Goal: Information Seeking & Learning: Learn about a topic

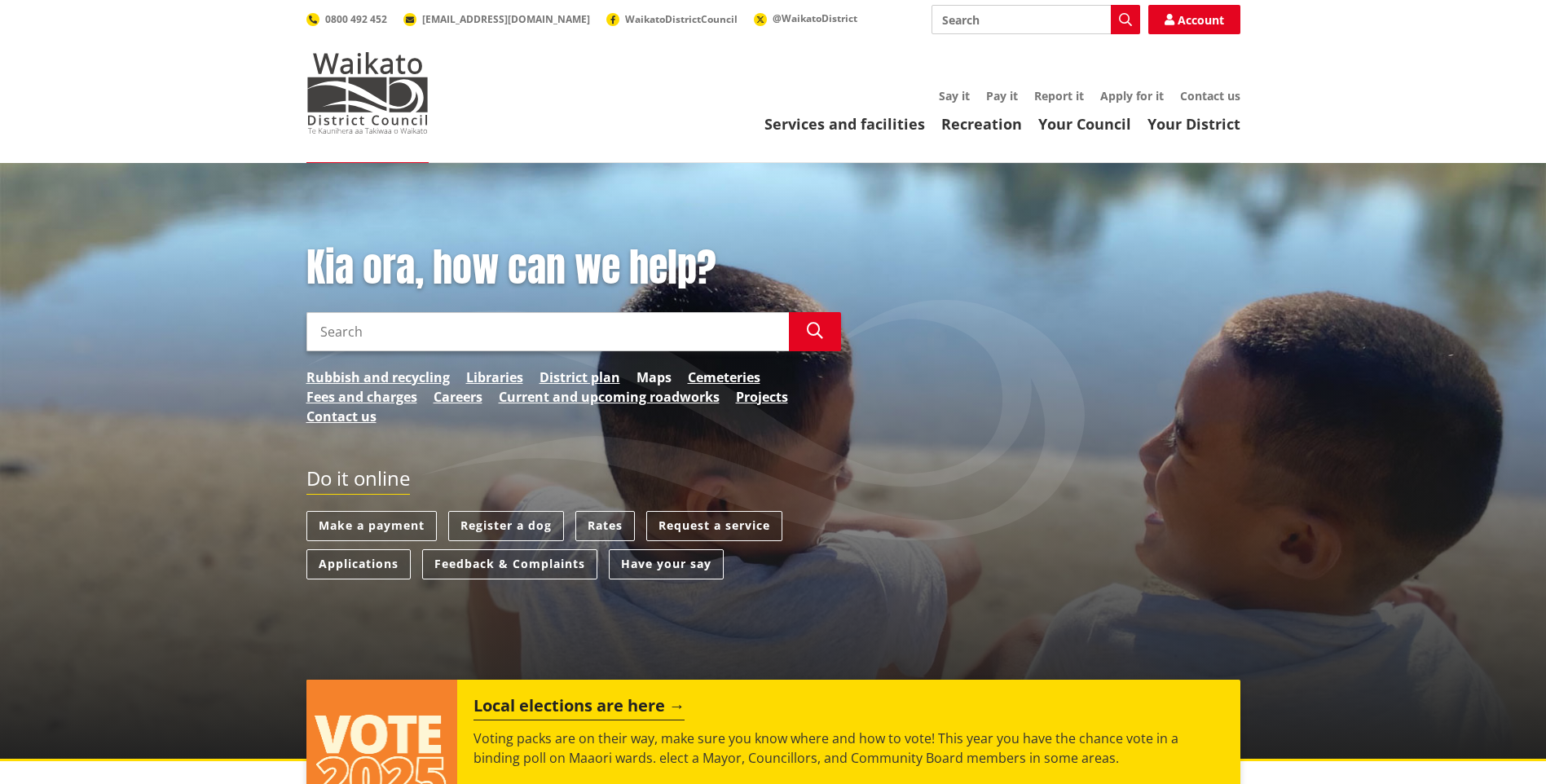
click at [657, 378] on link "Maps" at bounding box center [654, 377] width 35 height 19
click at [608, 372] on link "District plan" at bounding box center [580, 377] width 81 height 19
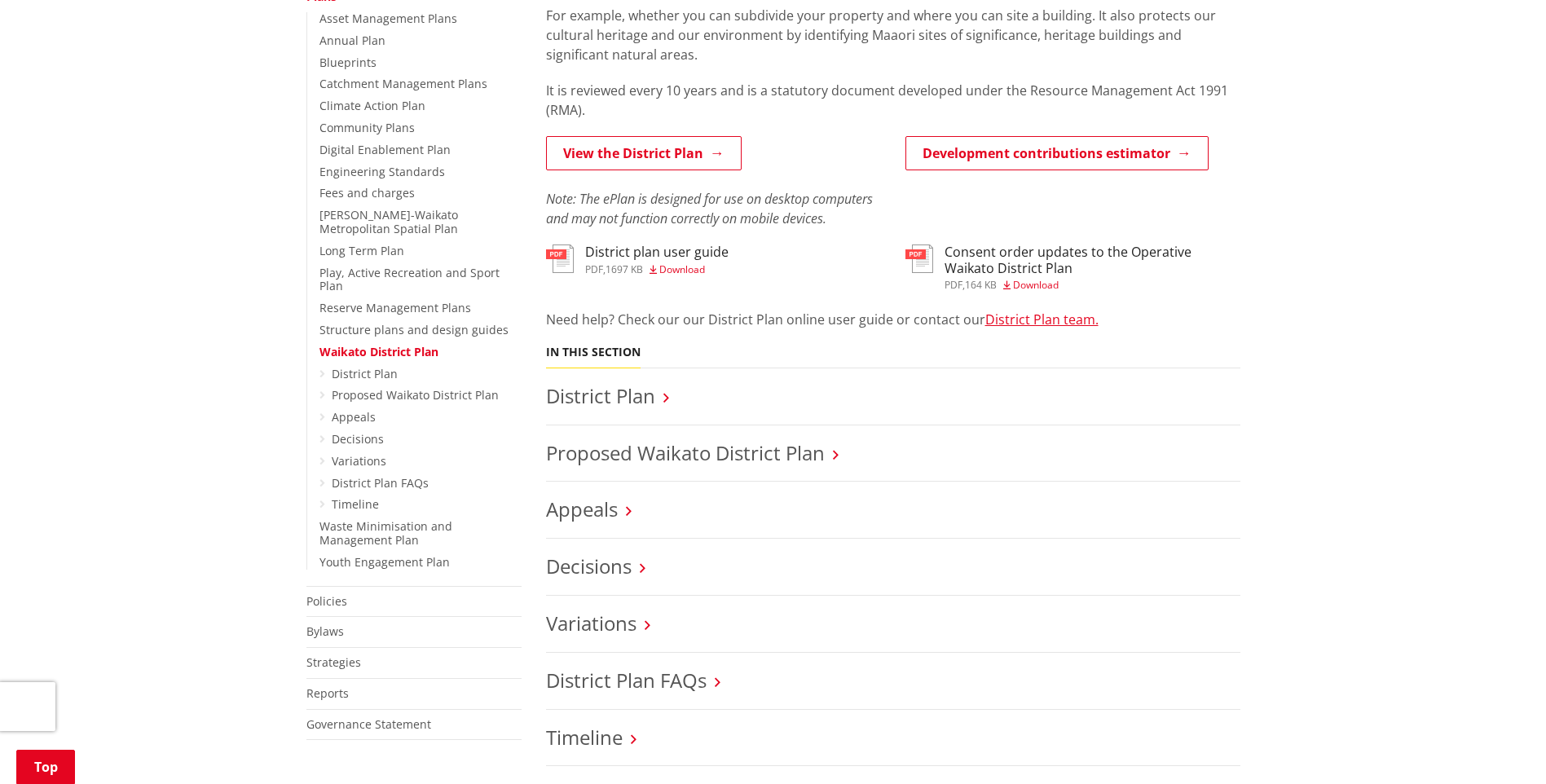
scroll to position [407, 0]
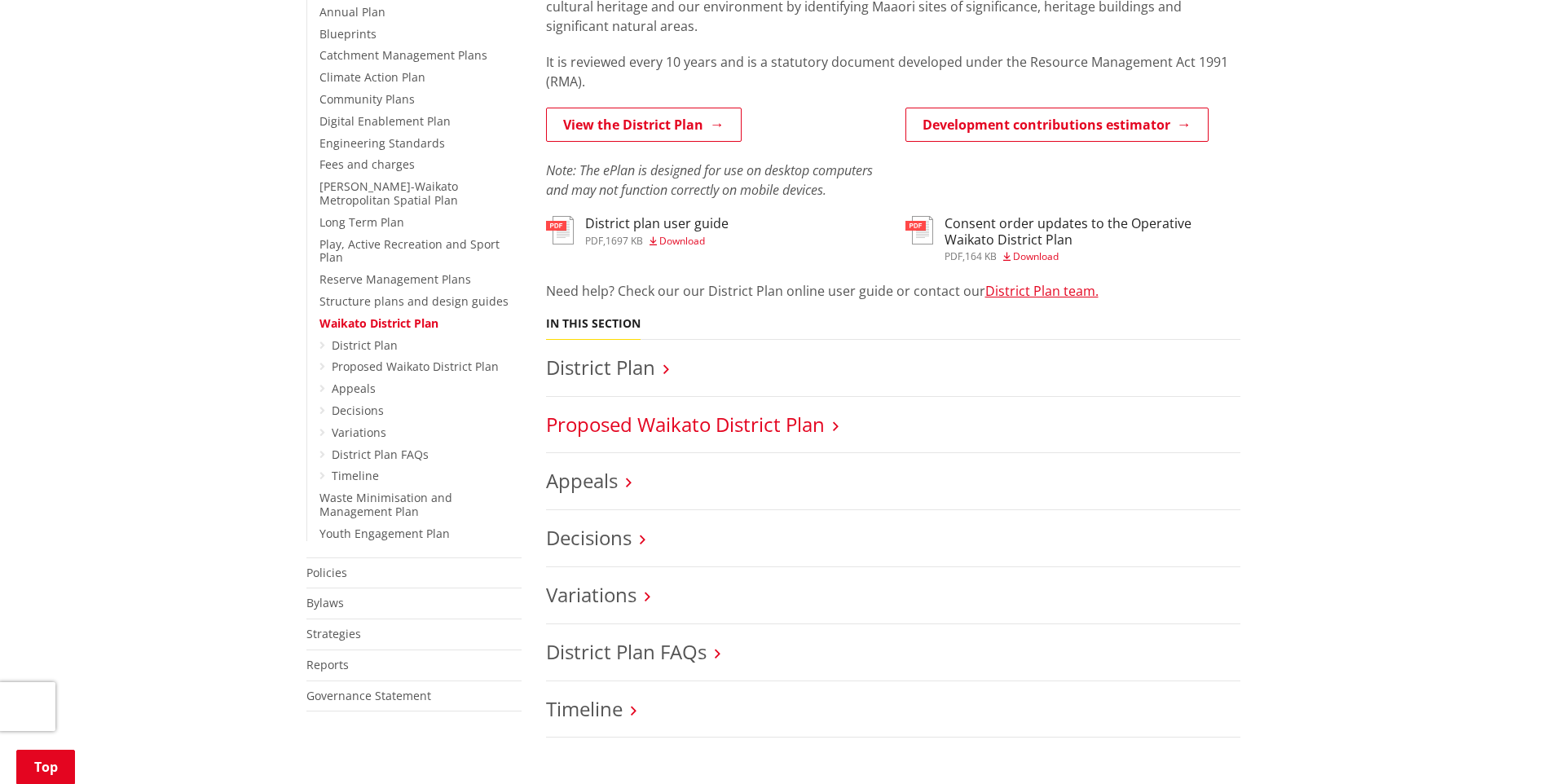
click at [810, 427] on link "Proposed Waikato District Plan" at bounding box center [685, 424] width 279 height 27
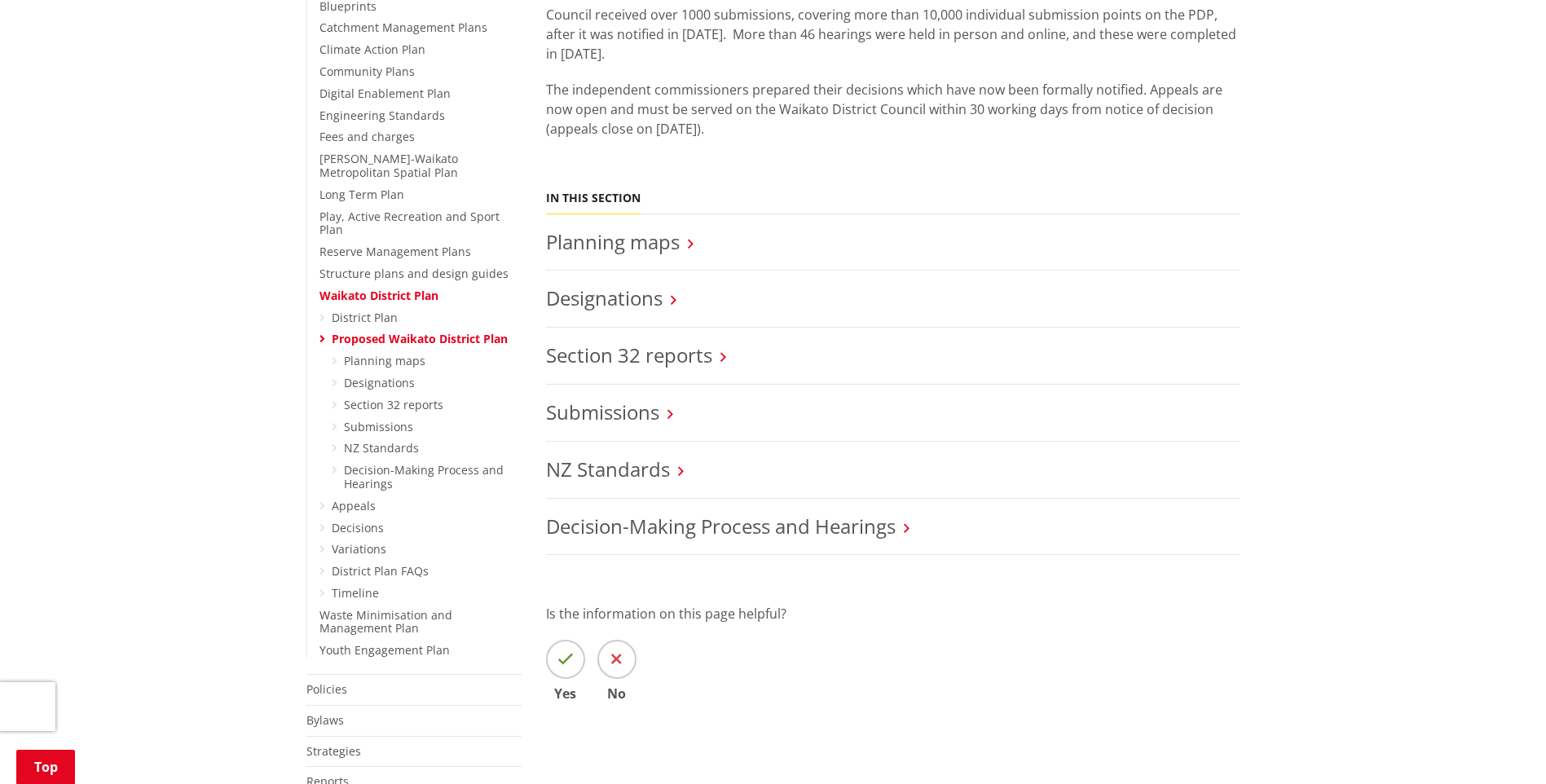
scroll to position [489, 0]
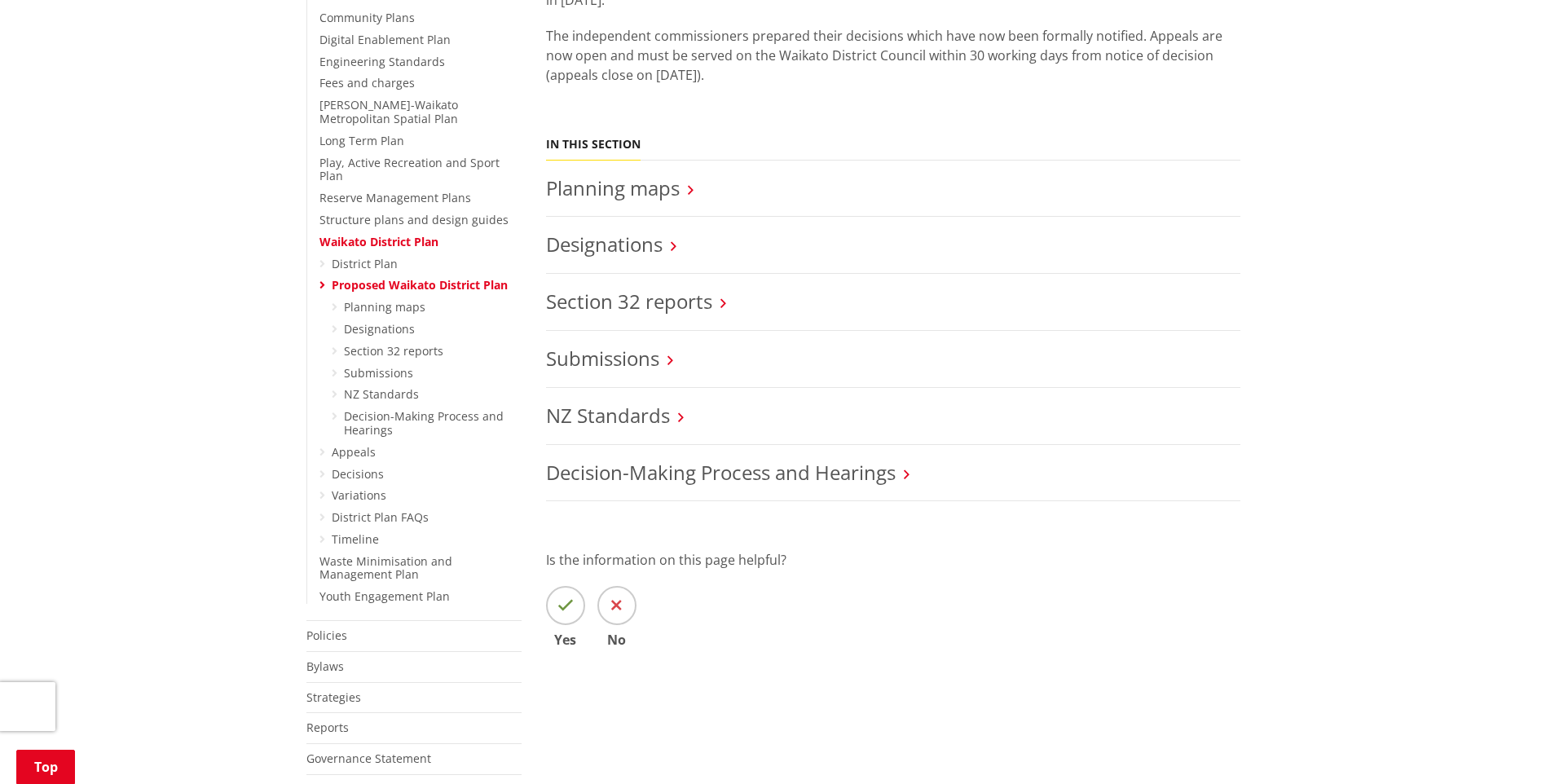
click at [667, 251] on h3 "Designations" at bounding box center [893, 245] width 695 height 23
click at [655, 245] on link "Designations" at bounding box center [604, 244] width 117 height 27
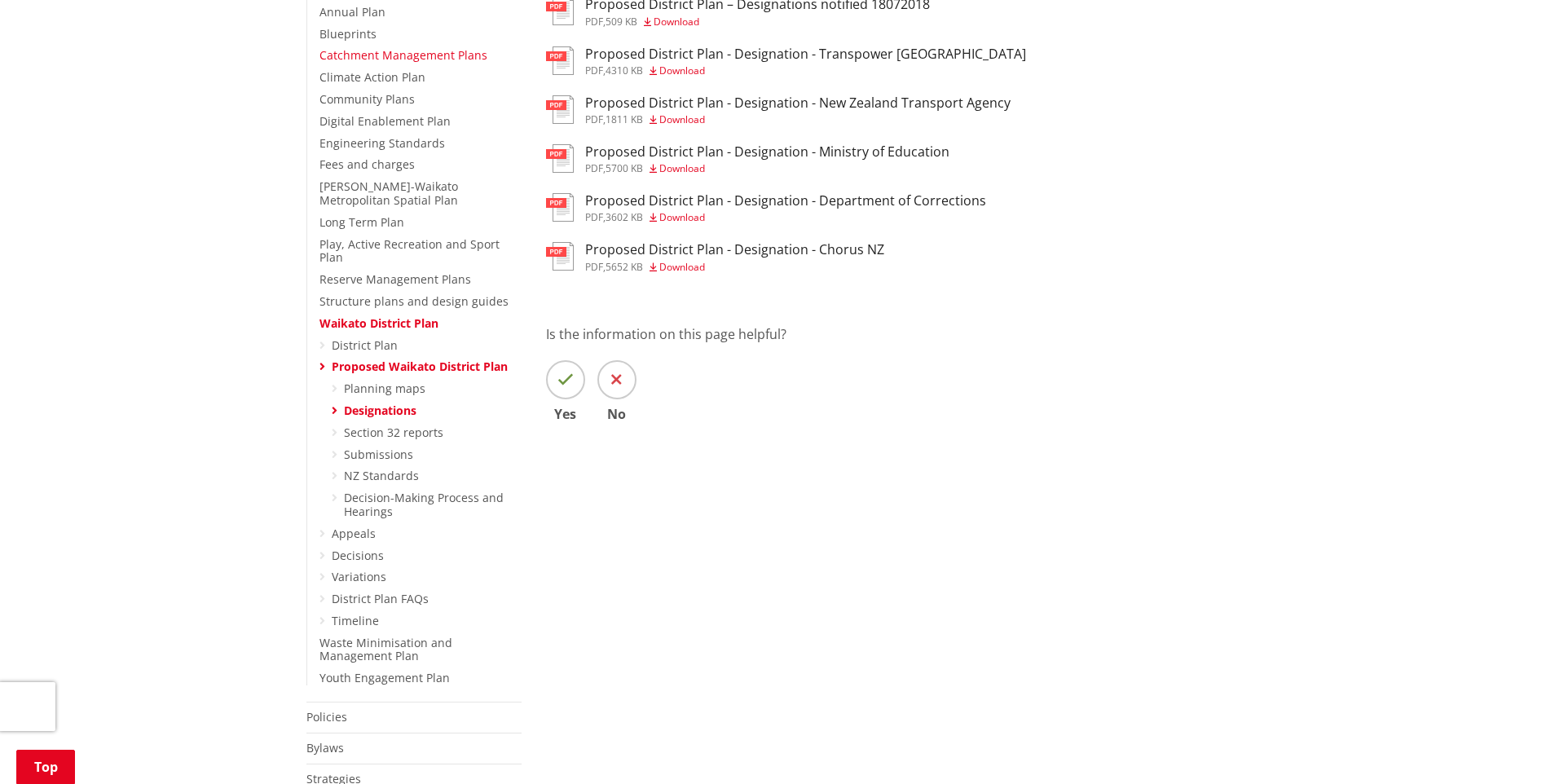
scroll to position [325, 0]
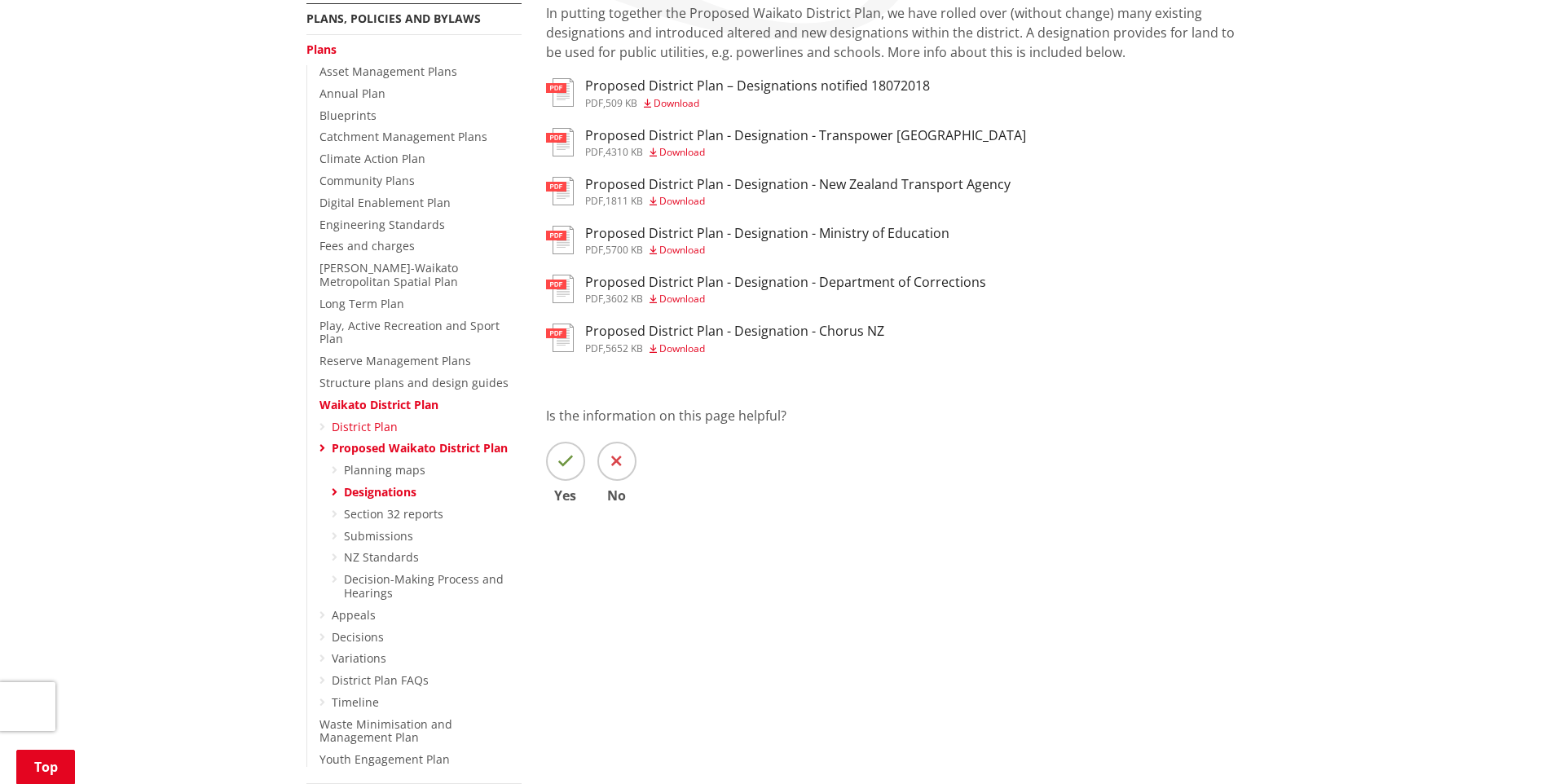
click at [374, 419] on link "District Plan" at bounding box center [365, 426] width 66 height 16
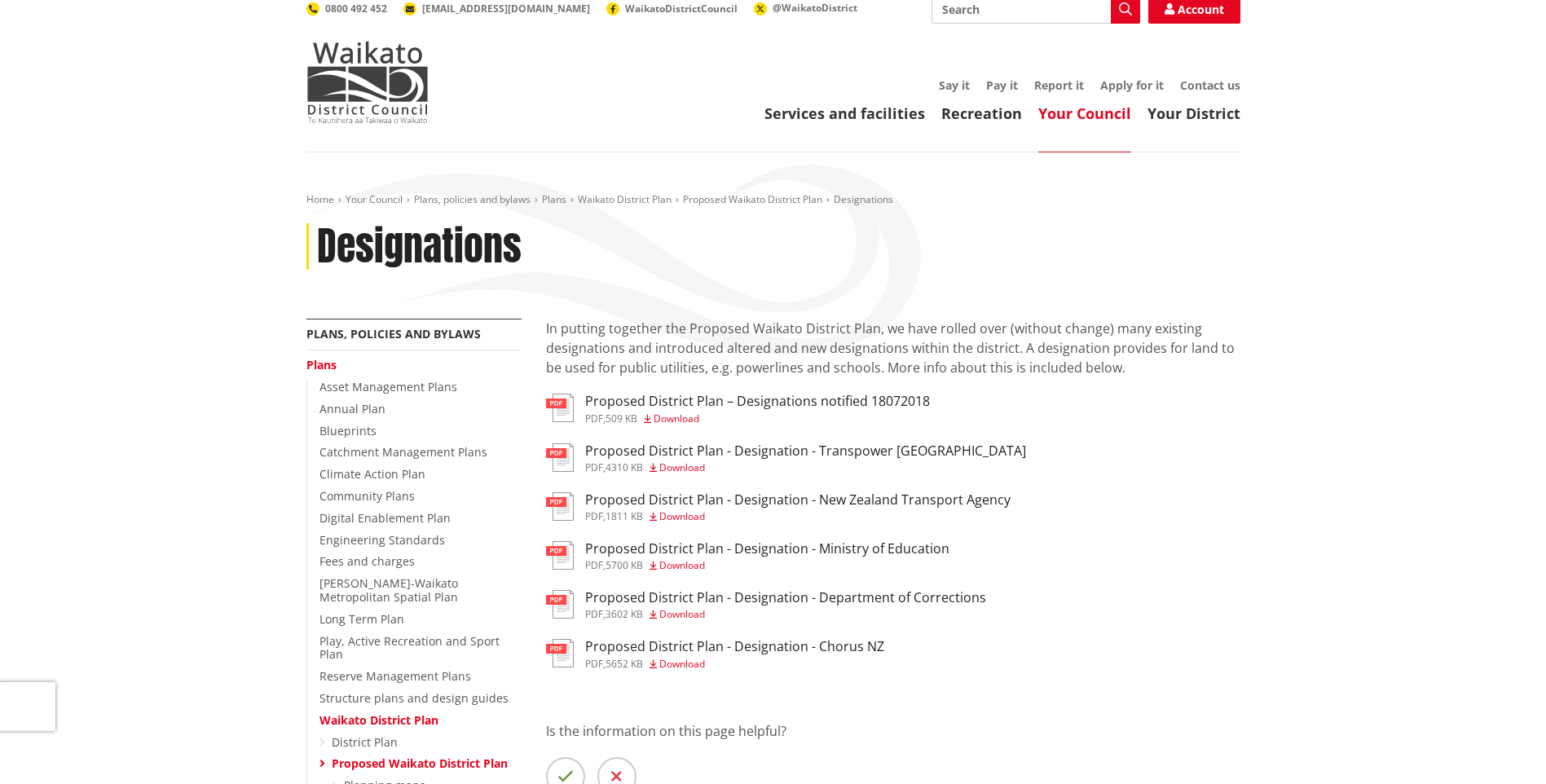
scroll to position [0, 0]
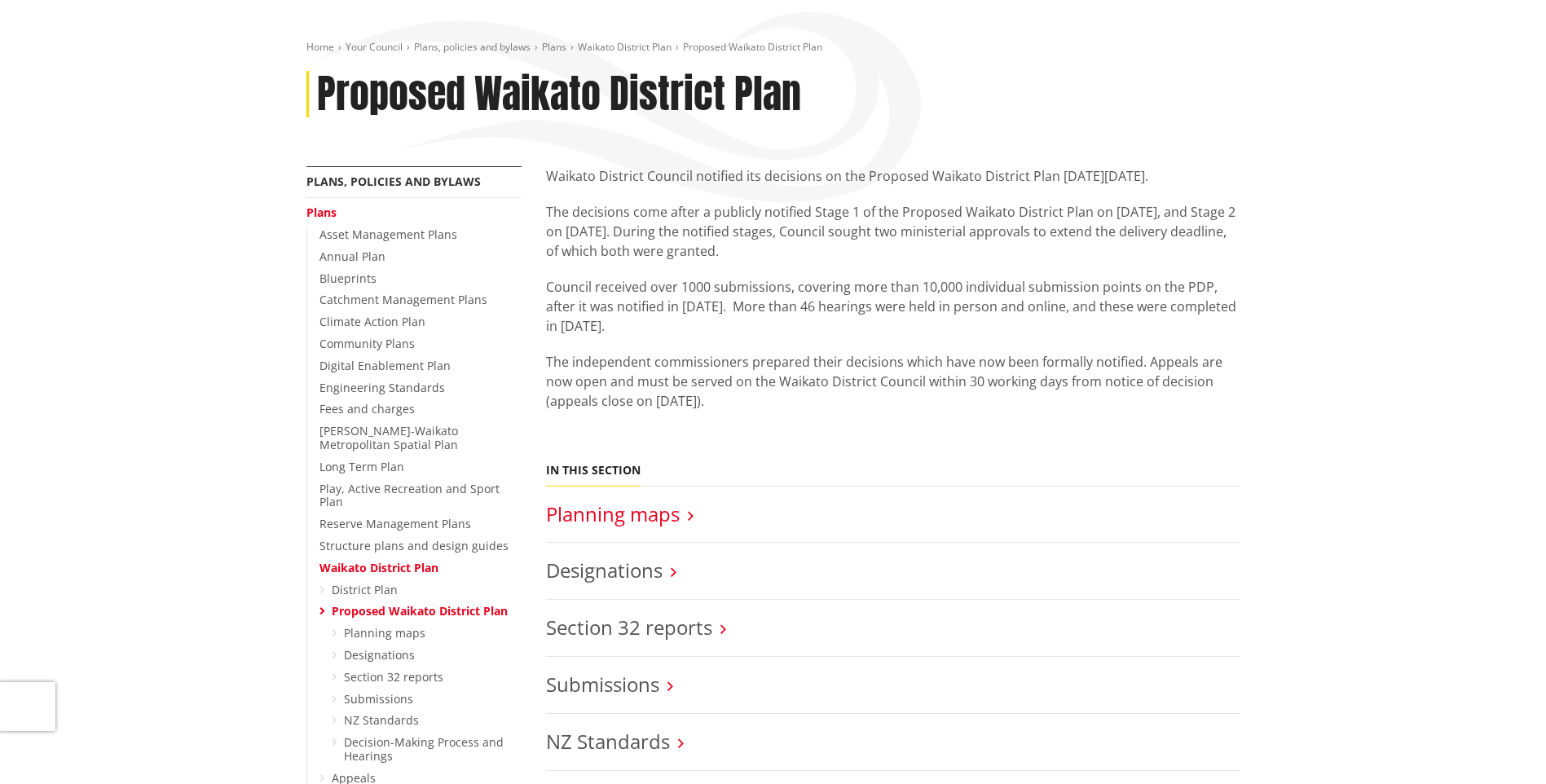
scroll to position [82, 0]
